Goal: Transaction & Acquisition: Register for event/course

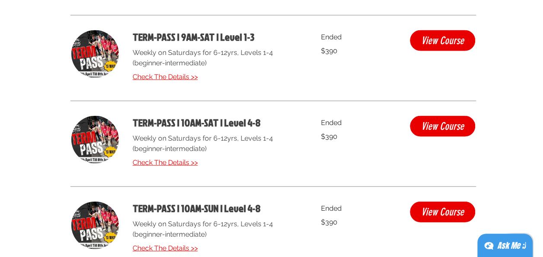
scroll to position [2505, 0]
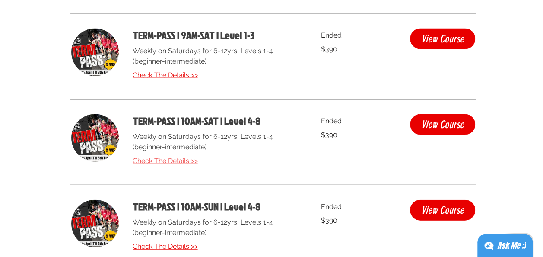
click at [181, 163] on span "Check The Details >>" at bounding box center [165, 160] width 65 height 8
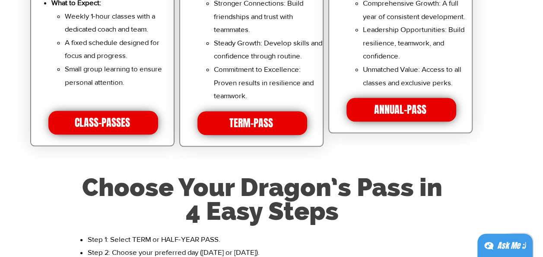
scroll to position [2030, 0]
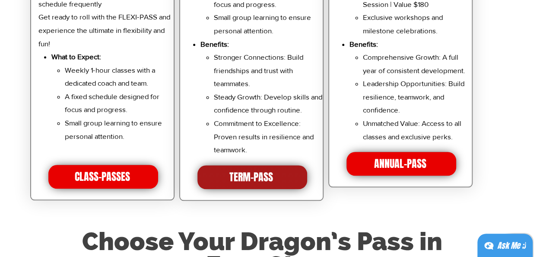
click at [268, 172] on span "TERM-PASS" at bounding box center [251, 177] width 44 height 15
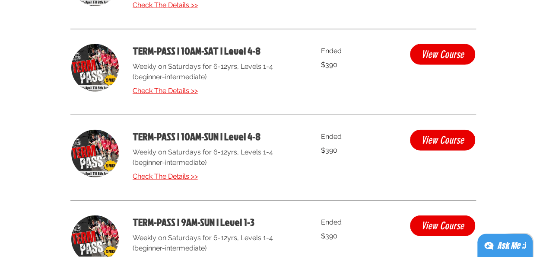
scroll to position [2599, 0]
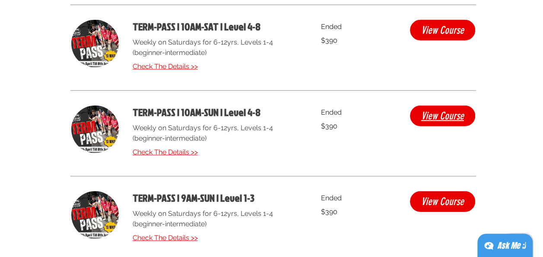
click at [439, 119] on span "View Course" at bounding box center [442, 116] width 43 height 10
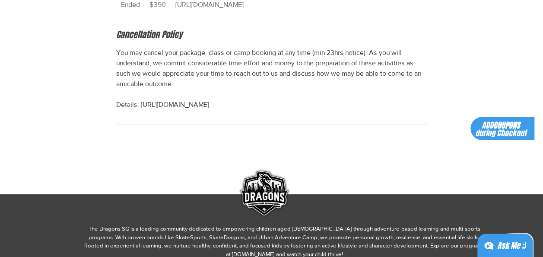
scroll to position [605, 0]
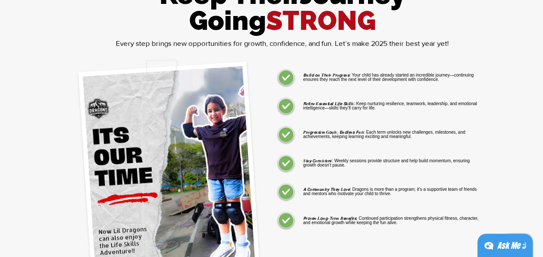
scroll to position [2599, 0]
